Goal: Use online tool/utility: Utilize a website feature to perform a specific function

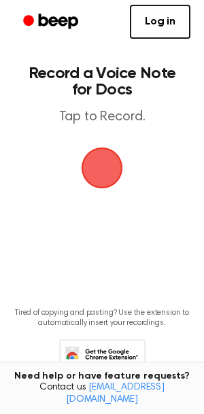
click at [112, 171] on span "button" at bounding box center [102, 168] width 38 height 38
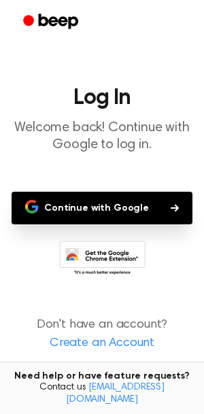
click at [110, 192] on button "Continue with Google" at bounding box center [102, 208] width 181 height 33
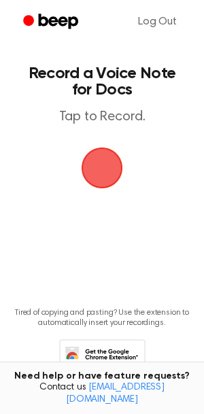
click at [103, 154] on span "button" at bounding box center [102, 168] width 38 height 38
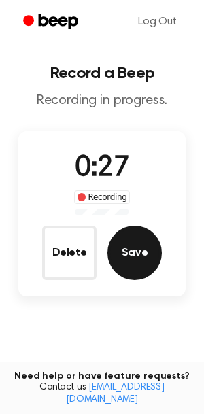
click at [136, 245] on button "Save" at bounding box center [134, 253] width 54 height 54
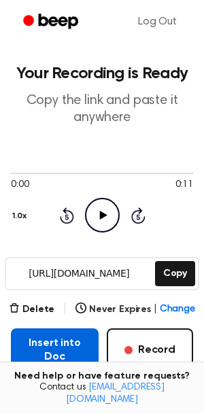
click at [61, 340] on button "Insert into Doc" at bounding box center [55, 349] width 88 height 43
click at [33, 349] on button "Insert into Doc" at bounding box center [55, 349] width 88 height 43
click at [81, 351] on button "Insert into Doc" at bounding box center [55, 349] width 88 height 43
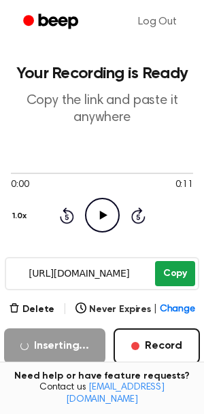
click at [175, 272] on button "Copy" at bounding box center [175, 273] width 40 height 25
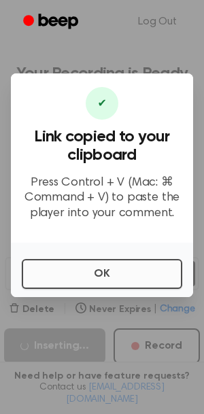
click at [77, 268] on button "OK" at bounding box center [102, 274] width 160 height 30
